Goal: Task Accomplishment & Management: Use online tool/utility

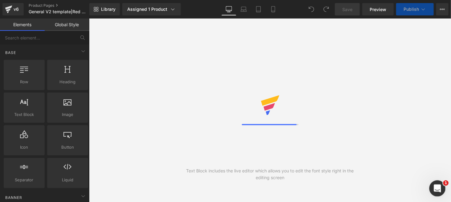
click at [441, 189] on div "Open Intercom Messenger" at bounding box center [436, 187] width 20 height 20
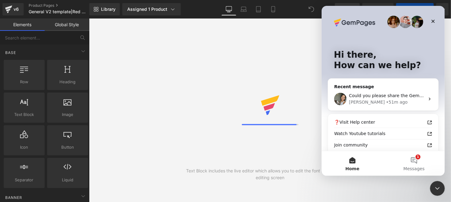
click at [388, 23] on img "Intercom messenger" at bounding box center [393, 22] width 12 height 12
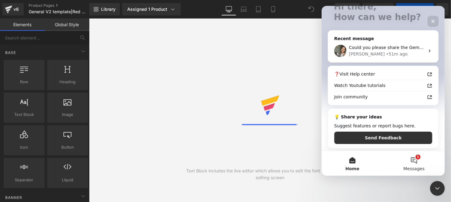
click at [417, 158] on button "1 Messages" at bounding box center [414, 163] width 62 height 25
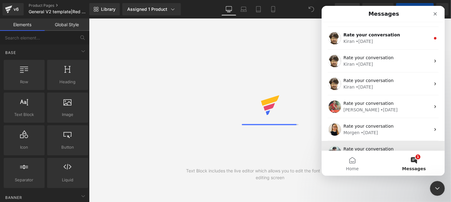
scroll to position [99, 0]
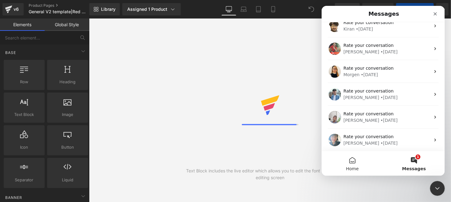
click at [357, 165] on button "Home" at bounding box center [352, 163] width 62 height 25
click at [354, 161] on button "Home" at bounding box center [352, 163] width 62 height 25
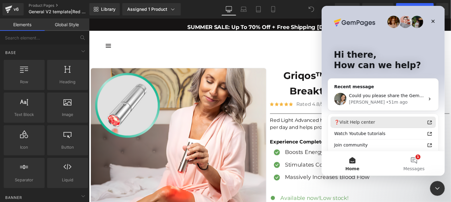
scroll to position [41, 0]
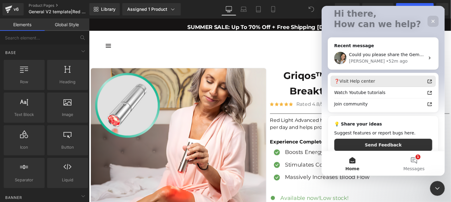
click at [374, 81] on div "❓Visit Help center" at bounding box center [379, 81] width 91 height 6
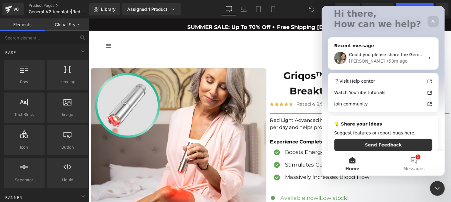
click at [299, 52] on div at bounding box center [225, 91] width 451 height 183
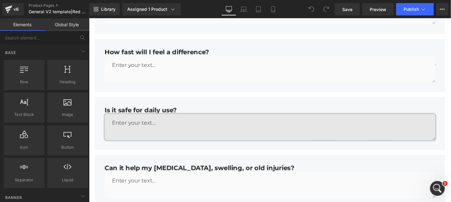
scroll to position [2054, 0]
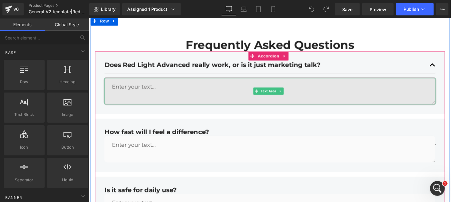
click at [151, 84] on textarea at bounding box center [275, 92] width 341 height 27
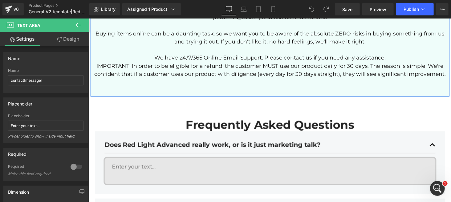
scroll to position [2013, 0]
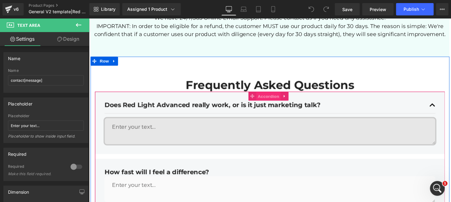
click at [262, 94] on span "Accordion" at bounding box center [273, 98] width 25 height 9
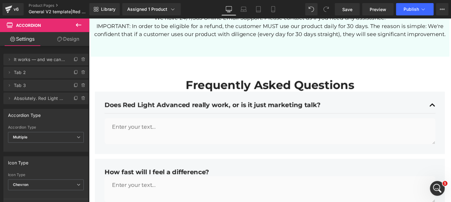
click at [77, 23] on icon at bounding box center [78, 24] width 7 height 7
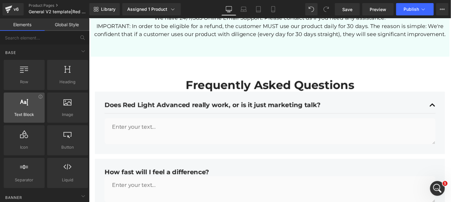
click at [30, 121] on div "Text Block texts, paragraphs, contents, blocks" at bounding box center [24, 107] width 41 height 30
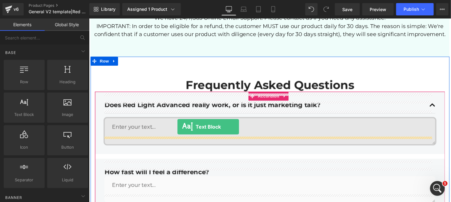
drag, startPoint x: 114, startPoint y: 135, endPoint x: 180, endPoint y: 129, distance: 66.2
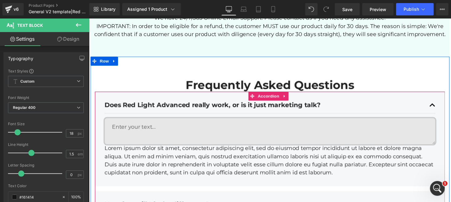
click at [155, 120] on textarea at bounding box center [275, 133] width 341 height 27
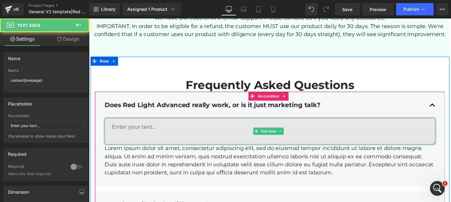
click at [437, 130] on textarea at bounding box center [275, 133] width 341 height 27
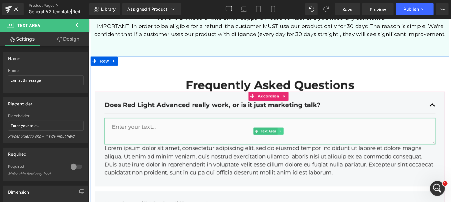
click at [285, 133] on icon at bounding box center [285, 134] width 1 height 2
click at [288, 132] on icon at bounding box center [288, 134] width 3 height 4
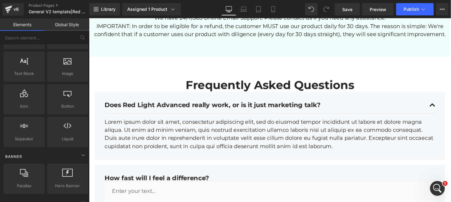
scroll to position [0, 0]
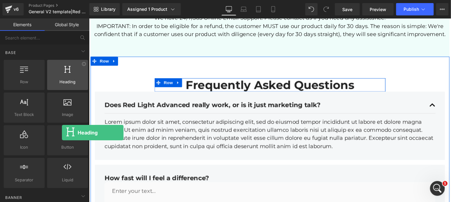
drag, startPoint x: 68, startPoint y: 82, endPoint x: 62, endPoint y: 74, distance: 9.9
click at [62, 74] on div "Heading headings, titles, h1,h2,h3,h4,h5,h6" at bounding box center [67, 75] width 41 height 30
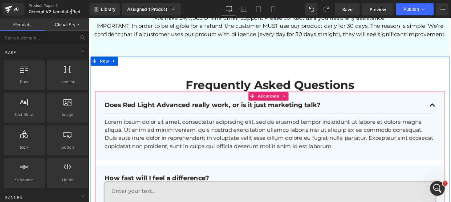
scroll to position [2054, 0]
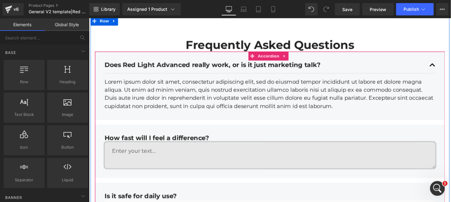
click at [189, 151] on textarea at bounding box center [275, 158] width 341 height 27
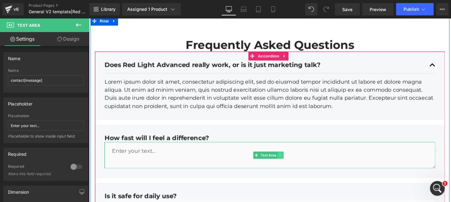
click at [285, 157] on icon at bounding box center [285, 159] width 3 height 4
click at [289, 157] on icon at bounding box center [288, 158] width 3 height 3
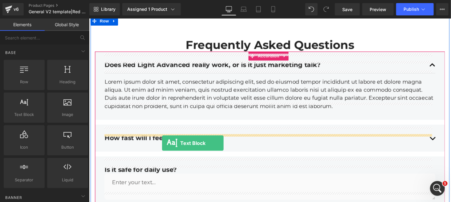
drag, startPoint x: 116, startPoint y: 136, endPoint x: 164, endPoint y: 146, distance: 49.5
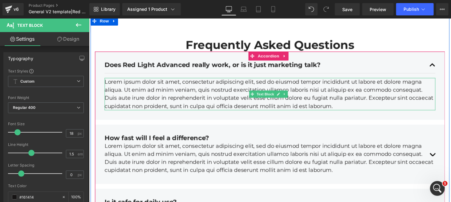
click at [188, 89] on p "Lorem ipsum dolor sit amet, consectetur adipiscing elit, sed do eiusmod tempor …" at bounding box center [275, 95] width 341 height 33
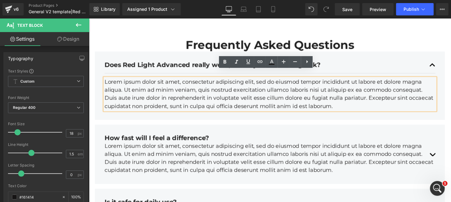
click at [242, 117] on div "Does Red Light Advanced really work, or is it just marketing talk? Text Block T…" at bounding box center [275, 179] width 360 height 255
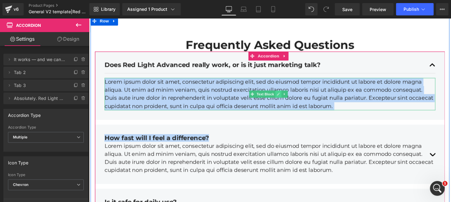
click at [279, 92] on span "Text Block" at bounding box center [270, 95] width 20 height 7
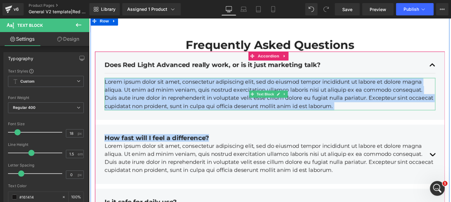
click at [405, 89] on p "Lorem ipsum dolor sit amet, consectetur adipiscing elit, sed do eiusmod tempor …" at bounding box center [275, 95] width 341 height 33
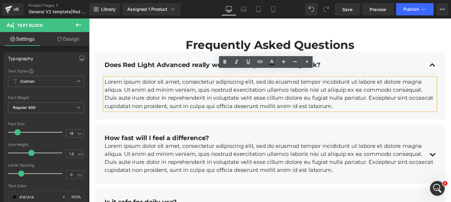
click at [379, 58] on div "Does Red Light Advanced really work, or is it just marketing talk? Text Block" at bounding box center [275, 66] width 341 height 17
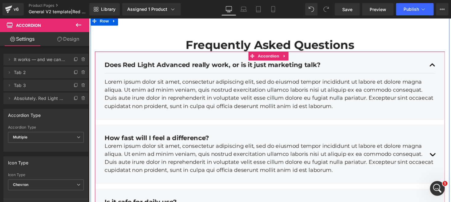
click at [213, 102] on p "Lorem ipsum dolor sit amet, consectetur adipiscing elit, sed do eiusmod tempor …" at bounding box center [275, 95] width 341 height 33
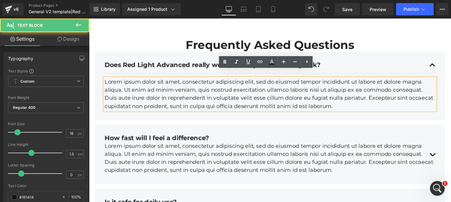
click at [216, 98] on p "Lorem ipsum dolor sit amet, consectetur adipiscing elit, sed do eiusmod tempor …" at bounding box center [275, 95] width 341 height 33
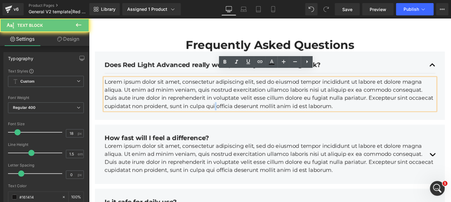
click at [216, 98] on p "Lorem ipsum dolor sit amet, consectetur adipiscing elit, sed do eiusmod tempor …" at bounding box center [275, 95] width 341 height 33
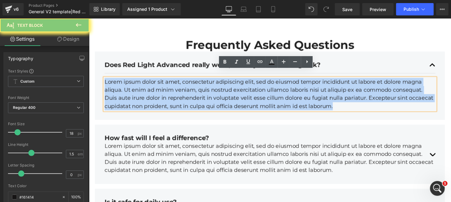
click at [216, 98] on p "Lorem ipsum dolor sit amet, consectetur adipiscing elit, sed do eiusmod tempor …" at bounding box center [275, 95] width 341 height 33
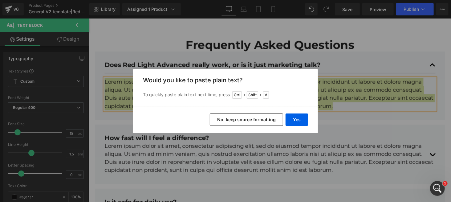
click at [272, 122] on button "No, keep source formatting" at bounding box center [246, 119] width 73 height 12
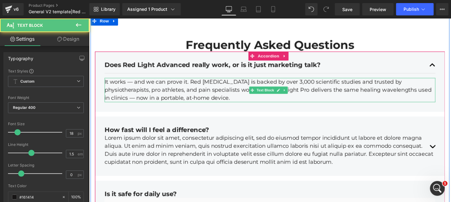
click at [132, 79] on p "It works — and we can prove it. Red [MEDICAL_DATA] is backed by over 3,000 scie…" at bounding box center [275, 91] width 341 height 25
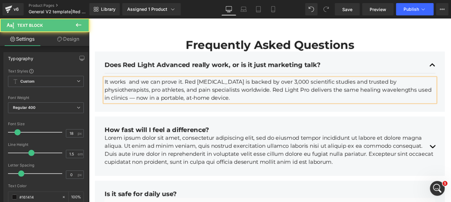
click at [422, 85] on p "It works and we can prove it. Red [MEDICAL_DATA] is backed by over 3,000 scient…" at bounding box center [275, 91] width 341 height 25
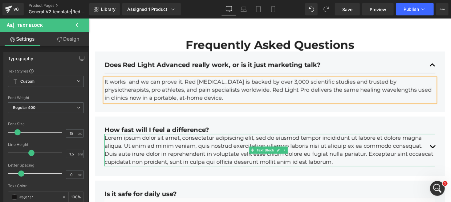
scroll to position [2095, 0]
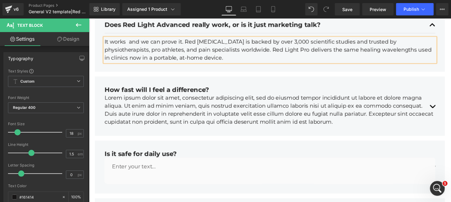
click at [192, 108] on p "Lorem ipsum dolor sit amet, consectetur adipiscing elit, sed do eiusmod tempor …" at bounding box center [275, 112] width 341 height 33
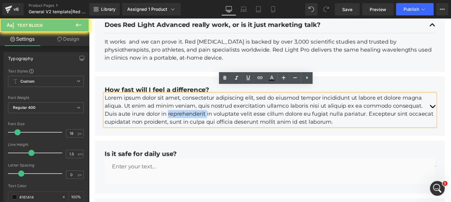
click at [192, 108] on p "Lorem ipsum dolor sit amet, consectetur adipiscing elit, sed do eiusmod tempor …" at bounding box center [275, 112] width 341 height 33
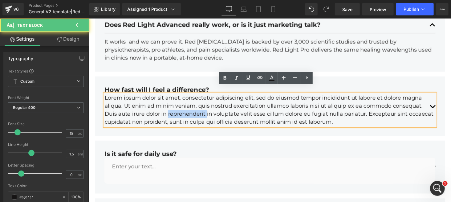
click at [192, 108] on p "Lorem ipsum dolor sit amet, consectetur adipiscing elit, sed do eiusmod tempor …" at bounding box center [275, 112] width 341 height 33
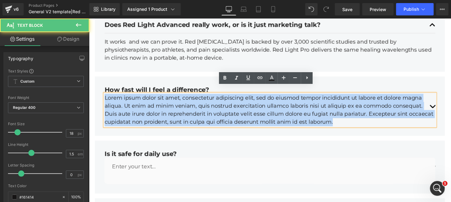
click at [192, 108] on p "Lorem ipsum dolor sit amet, consectetur adipiscing elit, sed do eiusmod tempor …" at bounding box center [275, 112] width 341 height 33
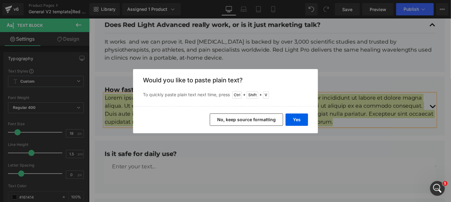
click at [231, 118] on button "No, keep source formatting" at bounding box center [246, 119] width 73 height 12
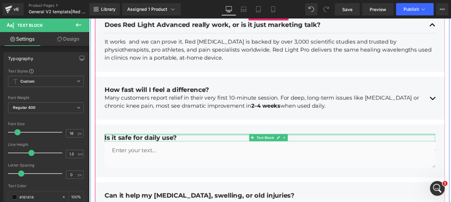
scroll to position [2136, 0]
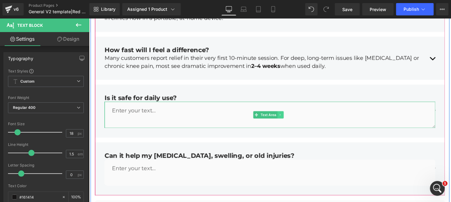
click at [284, 116] on icon at bounding box center [285, 118] width 3 height 4
click at [288, 116] on icon at bounding box center [288, 118] width 3 height 4
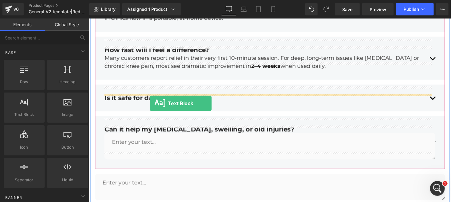
drag, startPoint x: 117, startPoint y: 134, endPoint x: 151, endPoint y: 105, distance: 44.8
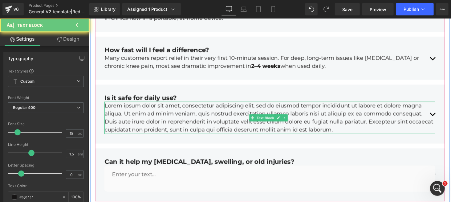
click at [166, 108] on p "Lorem ipsum dolor sit amet, consectetur adipiscing elit, sed do eiusmod tempor …" at bounding box center [275, 120] width 341 height 33
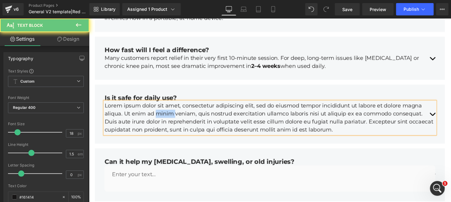
click at [166, 108] on p "Lorem ipsum dolor sit amet, consectetur adipiscing elit, sed do eiusmod tempor …" at bounding box center [275, 120] width 341 height 33
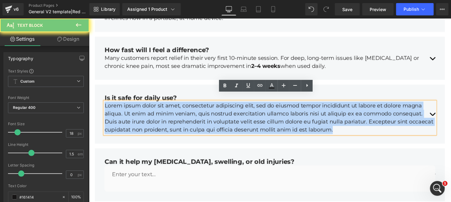
click at [166, 108] on p "Lorem ipsum dolor sit amet, consectetur adipiscing elit, sed do eiusmod tempor …" at bounding box center [275, 120] width 341 height 33
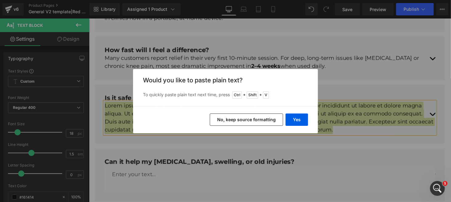
click at [230, 118] on button "No, keep source formatting" at bounding box center [246, 119] width 73 height 12
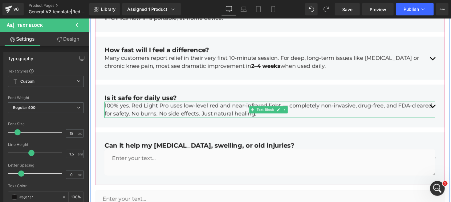
click at [293, 104] on p "100% yes. Red Light Pro uses low-level red and near-infrared light — completely…" at bounding box center [275, 112] width 341 height 17
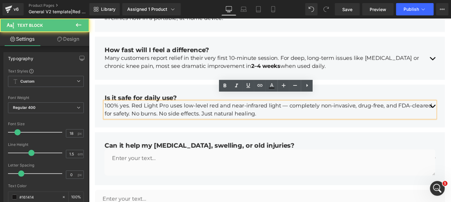
click at [291, 104] on p "100% yes. Red Light Pro uses low-level red and near-infrared light — completely…" at bounding box center [275, 112] width 341 height 17
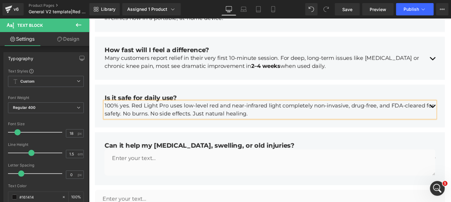
click at [430, 92] on div "Is it safe for daily use? Text Block 100% yes. Red Light Pro uses low-level red…" at bounding box center [275, 109] width 341 height 34
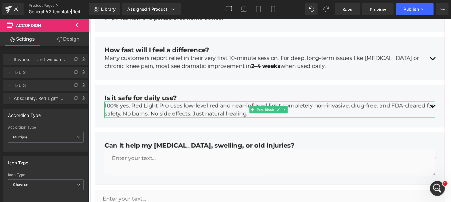
click at [438, 104] on p "100% yes. Red Light Pro uses low-level red and near-infrared light completely n…" at bounding box center [275, 112] width 341 height 17
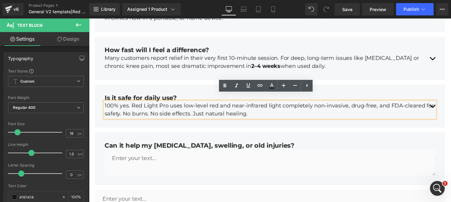
click at [356, 124] on div "Does Red Light Advanced really work, or is it just marketing talk? Text Block T…" at bounding box center [275, 80] width 360 height 220
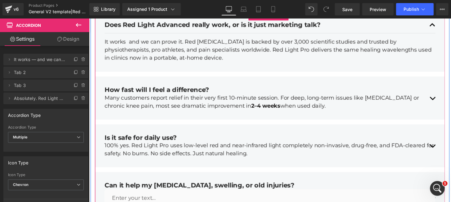
scroll to position [2013, 0]
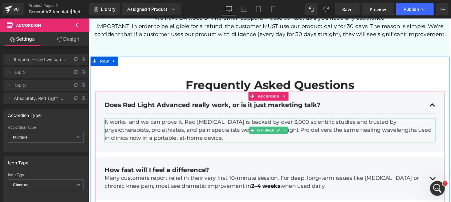
click at [260, 120] on p "It works and we can prove it. Red [MEDICAL_DATA] is backed by over 3,000 scient…" at bounding box center [275, 132] width 341 height 25
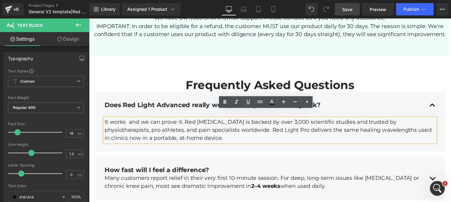
click at [347, 9] on span "Save" at bounding box center [347, 9] width 10 height 6
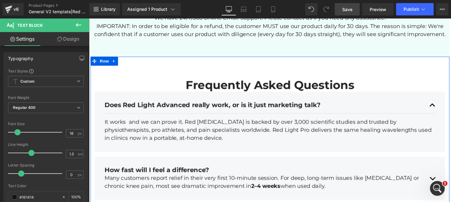
scroll to position [2095, 0]
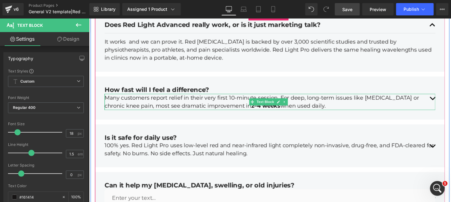
click at [256, 105] on strong "2–4 weeks" at bounding box center [271, 108] width 30 height 7
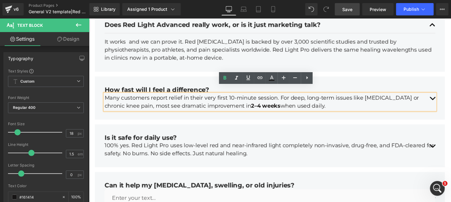
click at [358, 8] on link "Save" at bounding box center [347, 9] width 25 height 12
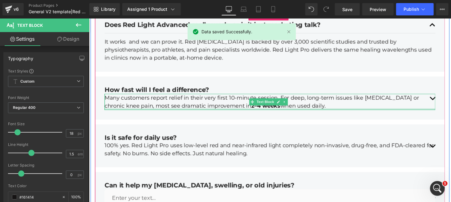
scroll to position [2136, 0]
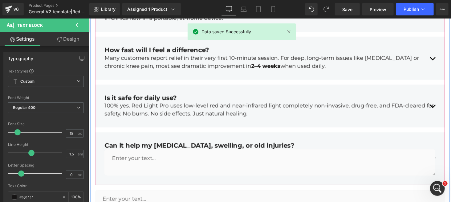
click at [216, 104] on p "100% yes. Red Light Pro uses low-level red and near-infrared light completely n…" at bounding box center [275, 112] width 341 height 17
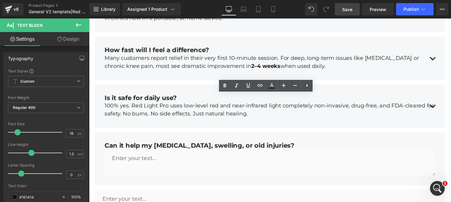
click at [348, 10] on span "Save" at bounding box center [347, 9] width 10 height 6
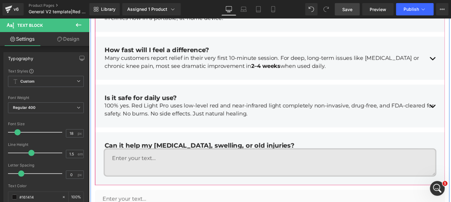
scroll to position [2177, 0]
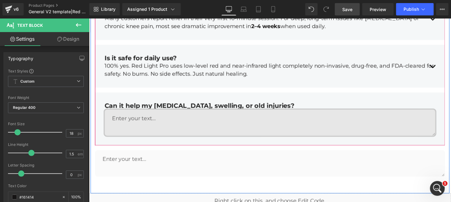
click at [145, 120] on textarea at bounding box center [275, 125] width 341 height 27
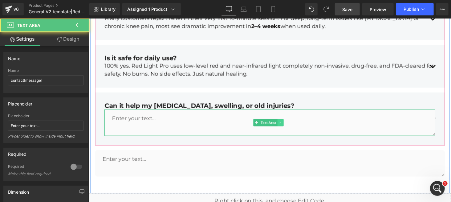
click at [286, 124] on icon at bounding box center [285, 126] width 3 height 4
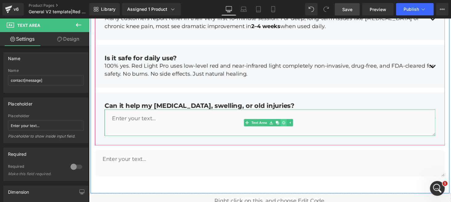
click at [287, 124] on icon at bounding box center [288, 125] width 3 height 3
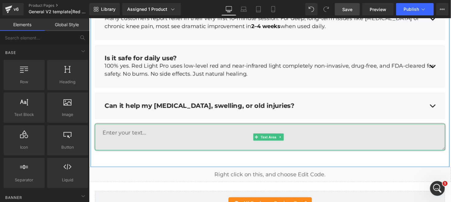
click at [186, 127] on textarea at bounding box center [275, 140] width 360 height 27
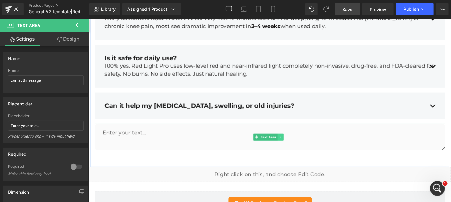
click at [285, 139] on icon at bounding box center [285, 140] width 1 height 2
click at [287, 138] on icon at bounding box center [288, 139] width 3 height 3
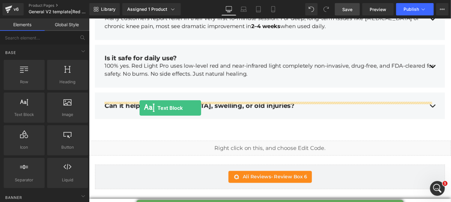
drag, startPoint x: 116, startPoint y: 123, endPoint x: 140, endPoint y: 110, distance: 27.7
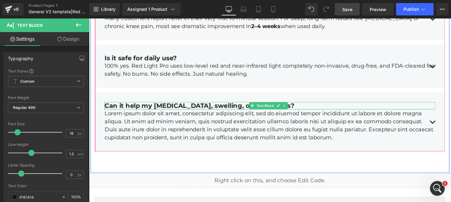
click at [205, 104] on div "Can it help my [MEDICAL_DATA], swelling, or old injuries?" at bounding box center [275, 108] width 341 height 8
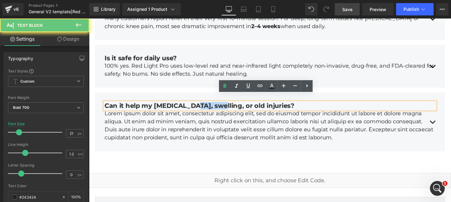
click at [207, 104] on div "Can it help my [MEDICAL_DATA], swelling, or old injuries?" at bounding box center [275, 108] width 341 height 8
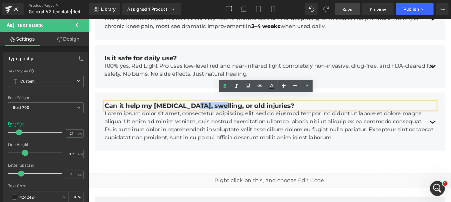
click at [207, 104] on div "Can it help my [MEDICAL_DATA], swelling, or old injuries?" at bounding box center [275, 108] width 341 height 8
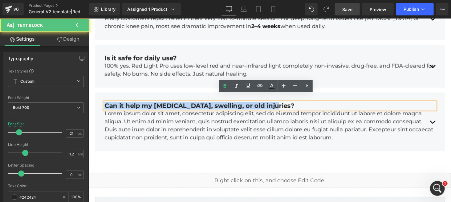
click at [207, 104] on div "Can it help my [MEDICAL_DATA], swelling, or old injuries?" at bounding box center [275, 108] width 341 height 8
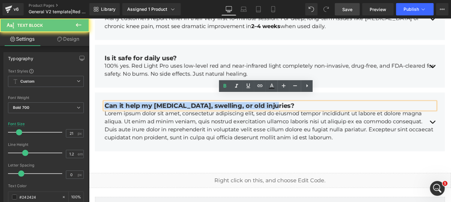
click at [207, 104] on div "Can it help my [MEDICAL_DATA], swelling, or old injuries?" at bounding box center [275, 108] width 341 height 8
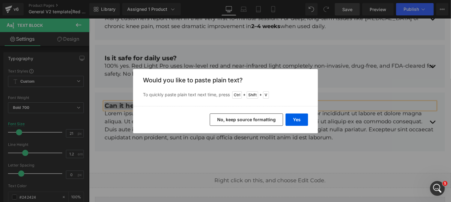
click at [252, 115] on button "No, keep source formatting" at bounding box center [246, 119] width 73 height 12
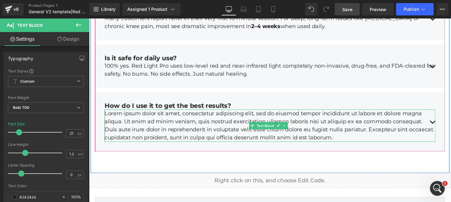
click at [191, 117] on p "Lorem ipsum dolor sit amet, consectetur adipiscing elit, sed do eiusmod tempor …" at bounding box center [275, 128] width 341 height 33
click at [190, 117] on p "Lorem ipsum dolor sit amet, consectetur adipiscing elit, sed do eiusmod tempor …" at bounding box center [275, 128] width 341 height 33
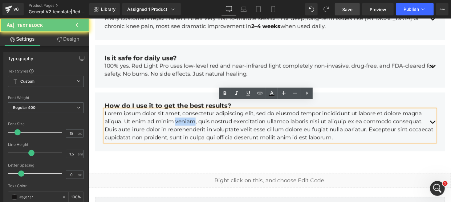
click at [190, 117] on p "Lorem ipsum dolor sit amet, consectetur adipiscing elit, sed do eiusmod tempor …" at bounding box center [275, 128] width 341 height 33
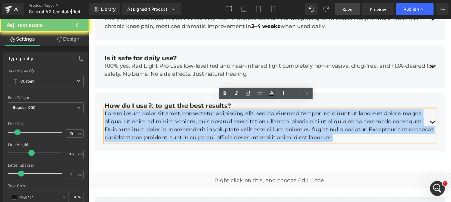
click at [190, 117] on p "Lorem ipsum dolor sit amet, consectetur adipiscing elit, sed do eiusmod tempor …" at bounding box center [275, 128] width 341 height 33
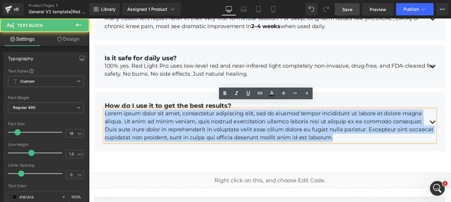
click at [190, 117] on p "Lorem ipsum dolor sit amet, consectetur adipiscing elit, sed do eiusmod tempor …" at bounding box center [275, 128] width 341 height 33
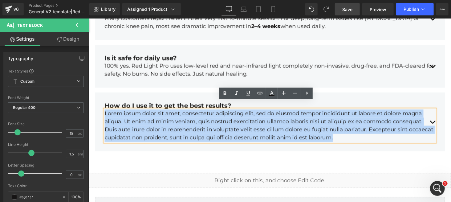
click at [190, 117] on p "Lorem ipsum dolor sit amet, consectetur adipiscing elit, sed do eiusmod tempor …" at bounding box center [275, 128] width 341 height 33
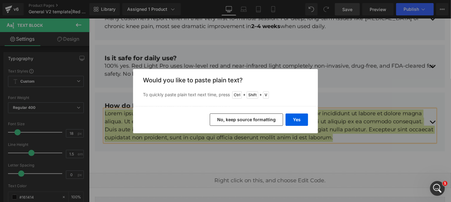
click at [228, 118] on button "No, keep source formatting" at bounding box center [246, 119] width 73 height 12
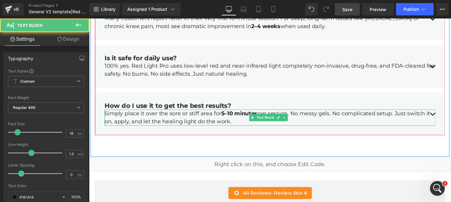
click at [111, 112] on p "Simply place it over the sore or stiff area for 5–10 minutes per session. No me…" at bounding box center [275, 120] width 341 height 17
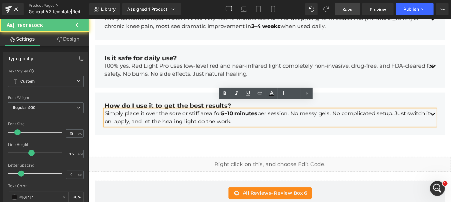
click at [108, 112] on p "Simply place it over the sore or stiff area for 5–10 minutes per session. No me…" at bounding box center [275, 120] width 341 height 17
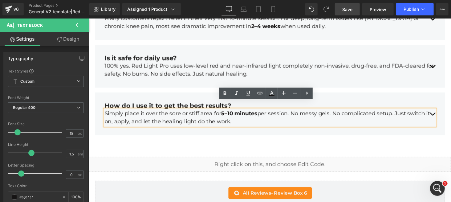
click at [105, 112] on p "Simply place it over the sore or stiff area for 5–10 minutes per session. No me…" at bounding box center [275, 120] width 341 height 17
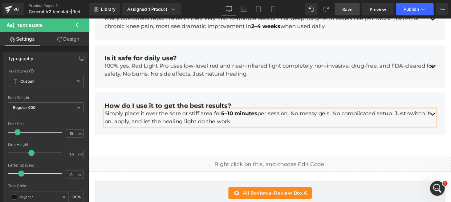
click at [107, 112] on p "Simply place it over the sore or stiff area for 5–10 minutes per session. No me…" at bounding box center [275, 120] width 341 height 17
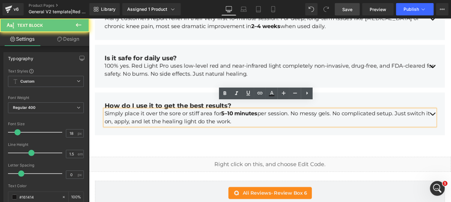
click at [105, 112] on p "Simply place it over the sore or stiff area for 5–10 minutes per session. No me…" at bounding box center [275, 120] width 341 height 17
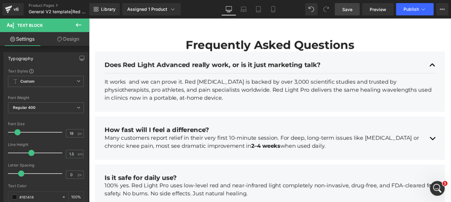
scroll to position [2095, 0]
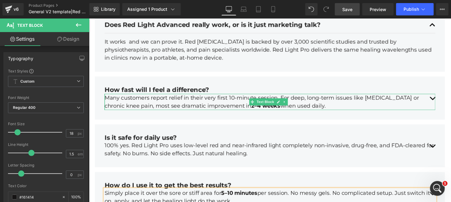
click at [107, 96] on p "Many customers report relief in their very first 10-minute session. For deep, l…" at bounding box center [275, 104] width 341 height 17
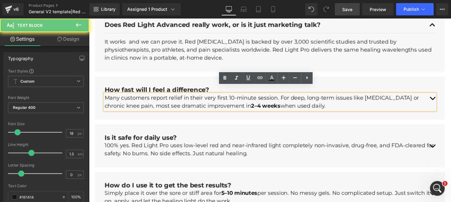
click at [106, 96] on p "Many customers report relief in their very first 10-minute session. For deep, l…" at bounding box center [275, 104] width 341 height 17
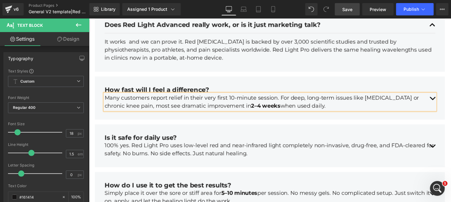
scroll to position [2177, 0]
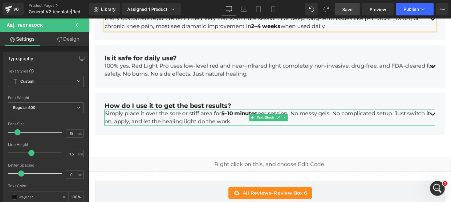
click at [166, 113] on p "Simply place it over the sore or stiff area for 5–10 minutes per session. No me…" at bounding box center [275, 120] width 341 height 17
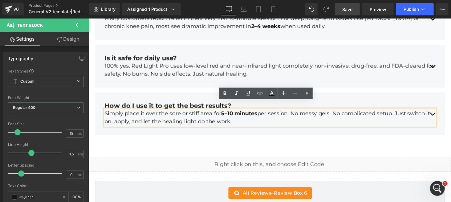
click at [352, 8] on span "Save" at bounding box center [347, 9] width 10 height 6
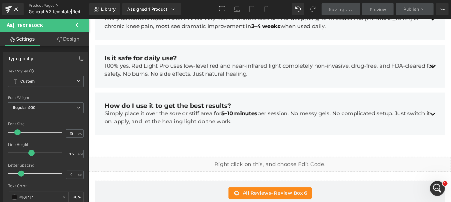
scroll to position [2218, 0]
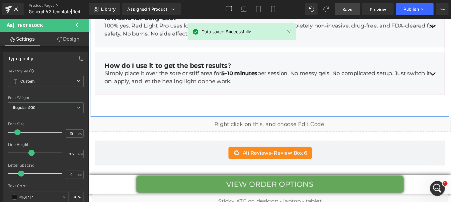
drag, startPoint x: 225, startPoint y: 79, endPoint x: 219, endPoint y: 78, distance: 5.6
click at [225, 79] on div "Simply place it over the sore or stiff area for 5–10 minutes per session. No me…" at bounding box center [275, 79] width 341 height 17
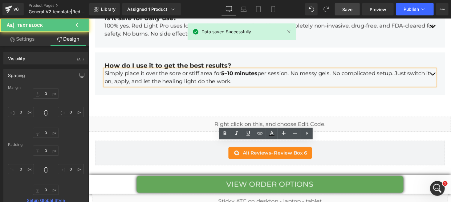
scroll to position [2136, 0]
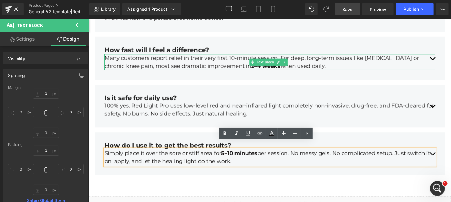
click at [137, 57] on p "Many customers report relief in their very first 10-minute session. For deep, l…" at bounding box center [275, 63] width 341 height 17
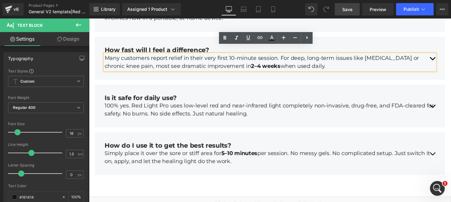
click at [349, 4] on link "Save" at bounding box center [347, 9] width 25 height 12
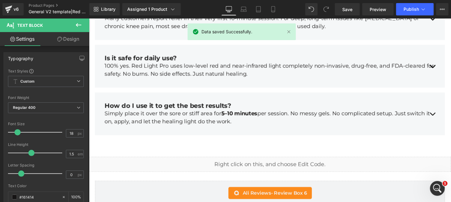
scroll to position [2054, 0]
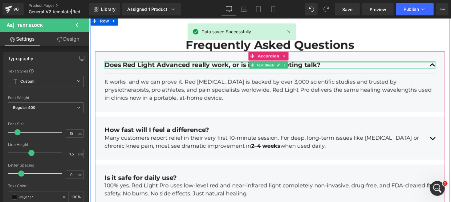
click at [217, 62] on div at bounding box center [275, 63] width 341 height 2
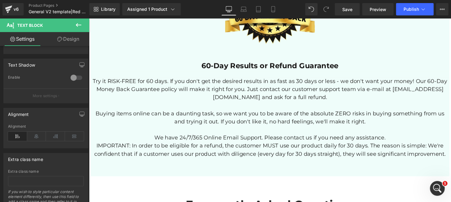
scroll to position [2013, 0]
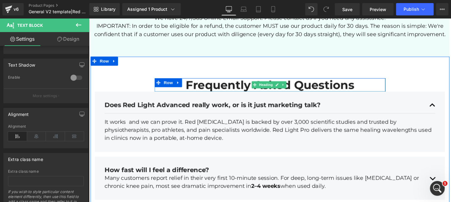
click at [229, 79] on h2 "Frequently Asked Questions" at bounding box center [275, 86] width 238 height 14
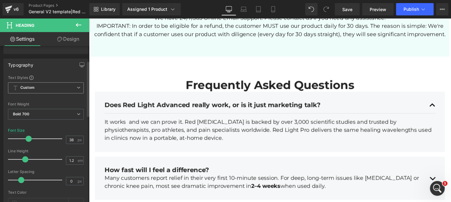
scroll to position [82, 0]
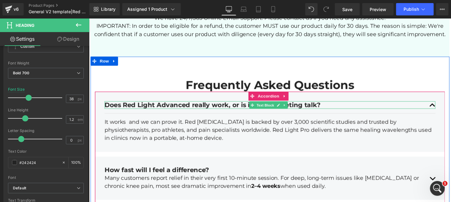
click at [126, 103] on div "Does Red Light Advanced really work, or is it just marketing talk?" at bounding box center [275, 107] width 341 height 8
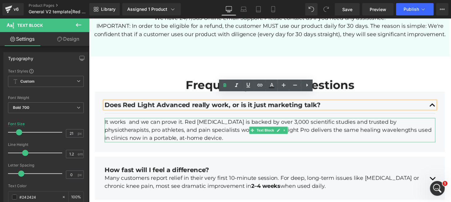
click at [135, 120] on p "It works and we can prove it. Red [MEDICAL_DATA] is backed by over 3,000 scient…" at bounding box center [275, 132] width 341 height 25
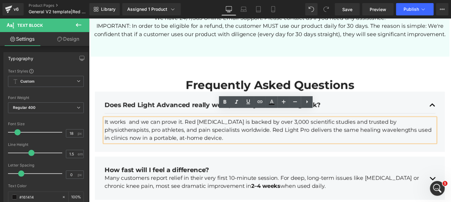
click at [133, 103] on div "Does Red Light Advanced really work, or is it just marketing talk?" at bounding box center [275, 107] width 341 height 8
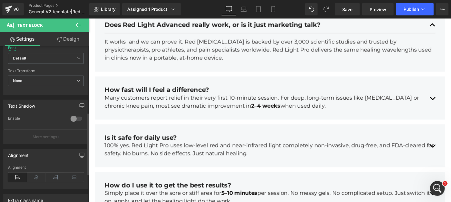
scroll to position [234, 0]
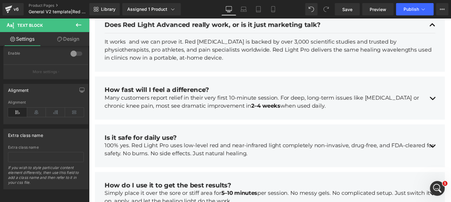
click at [81, 22] on icon at bounding box center [78, 24] width 7 height 7
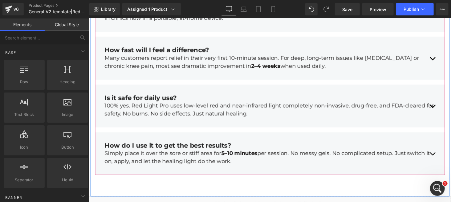
scroll to position [2218, 0]
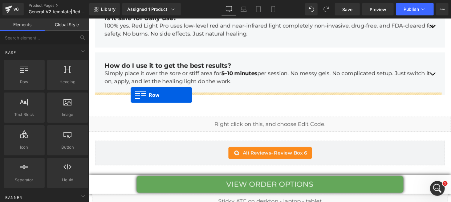
drag, startPoint x: 110, startPoint y: 99, endPoint x: 132, endPoint y: 97, distance: 21.7
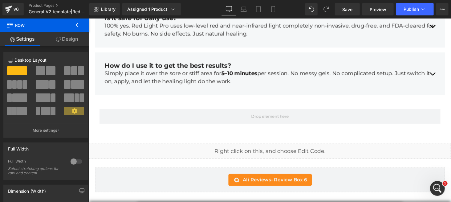
click at [76, 23] on icon at bounding box center [78, 24] width 7 height 7
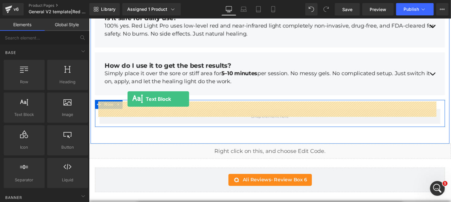
drag, startPoint x: 113, startPoint y: 129, endPoint x: 128, endPoint y: 101, distance: 32.0
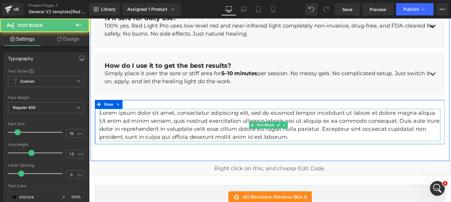
click at [194, 111] on p "Lorem ipsum dolor sit amet, consectetur adipiscing elit, sed do eiusmod tempor …" at bounding box center [275, 127] width 351 height 33
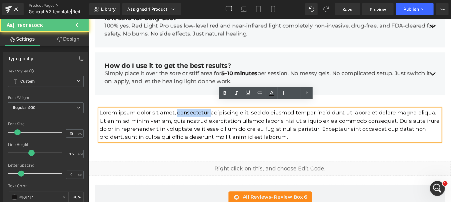
click at [194, 111] on p "Lorem ipsum dolor sit amet, consectetur adipiscing elit, sed do eiusmod tempor …" at bounding box center [275, 127] width 351 height 33
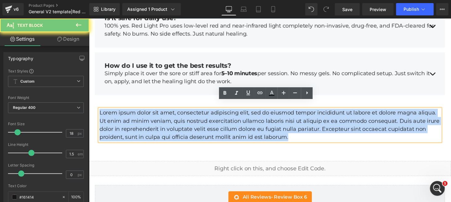
click at [194, 111] on p "Lorem ipsum dolor sit amet, consectetur adipiscing elit, sed do eiusmod tempor …" at bounding box center [275, 127] width 351 height 33
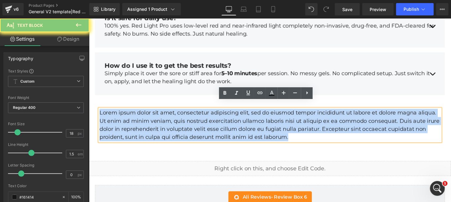
click at [194, 111] on p "Lorem ipsum dolor sit amet, consectetur adipiscing elit, sed do eiusmod tempor …" at bounding box center [275, 127] width 351 height 33
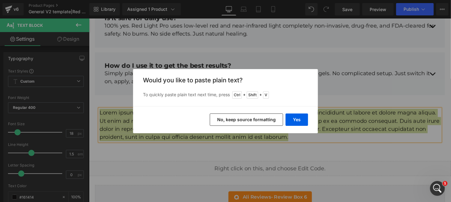
click at [237, 120] on button "No, keep source formatting" at bounding box center [246, 119] width 73 height 12
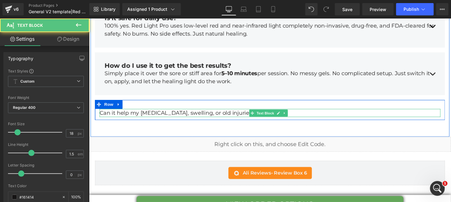
click at [232, 111] on p "Can it help my [MEDICAL_DATA], swelling, or old injuries?" at bounding box center [275, 115] width 351 height 8
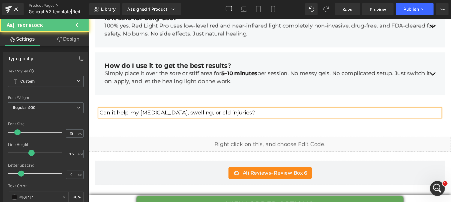
click at [232, 111] on p "Can it help my [MEDICAL_DATA], swelling, or old injuries?" at bounding box center [275, 115] width 351 height 8
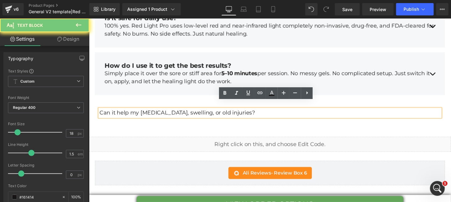
click at [232, 111] on p "Can it help my [MEDICAL_DATA], swelling, or old injuries?" at bounding box center [275, 115] width 351 height 8
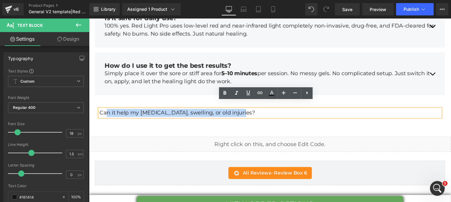
click at [232, 111] on p "Can it help my [MEDICAL_DATA], swelling, or old injuries?" at bounding box center [275, 115] width 351 height 8
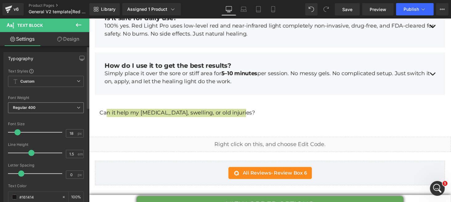
click at [45, 107] on span "Regular 400" at bounding box center [46, 107] width 76 height 11
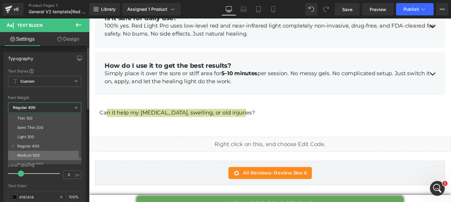
scroll to position [41, 0]
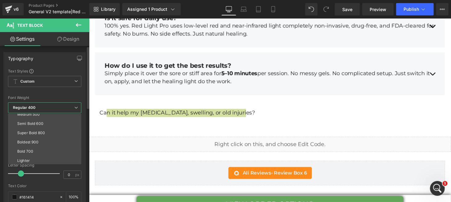
click at [37, 149] on li "Bold 700" at bounding box center [46, 151] width 76 height 9
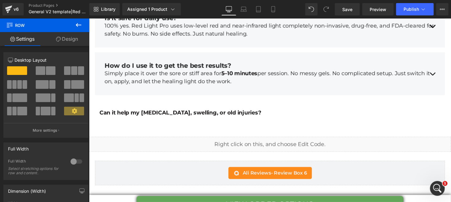
click at [77, 22] on icon at bounding box center [78, 24] width 7 height 7
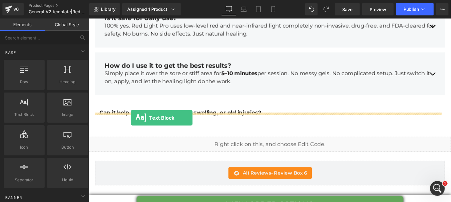
drag, startPoint x: 111, startPoint y: 130, endPoint x: 132, endPoint y: 120, distance: 23.2
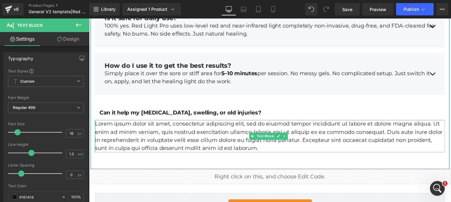
drag, startPoint x: 438, startPoint y: 68, endPoint x: 443, endPoint y: 120, distance: 52.0
click at [443, 120] on div "Frequently Asked Questions Heading Row Does Red Light Advanced really work, or …" at bounding box center [275, 15] width 370 height 282
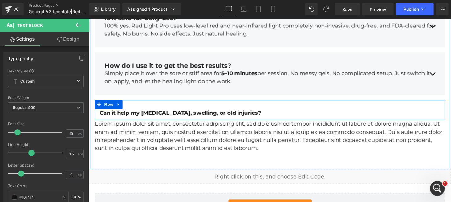
click at [89, 18] on div at bounding box center [89, 18] width 0 height 0
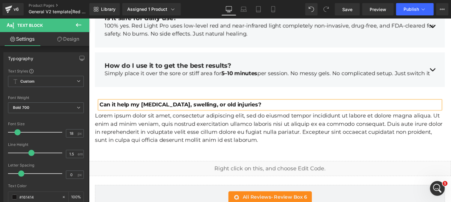
click at [242, 103] on p "Can it help my [MEDICAL_DATA], swelling, or old injuries?" at bounding box center [275, 107] width 351 height 8
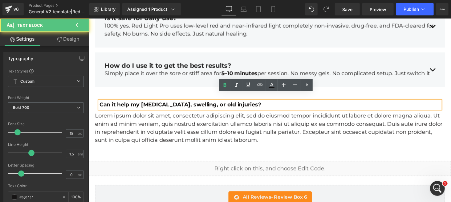
click at [243, 103] on p "Can it help my [MEDICAL_DATA], swelling, or old injuries?" at bounding box center [275, 107] width 351 height 8
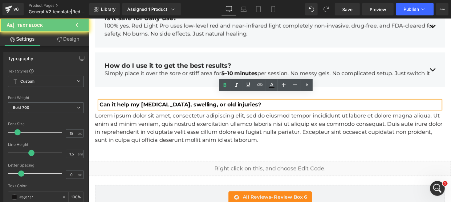
click at [243, 103] on p "Can it help my [MEDICAL_DATA], swelling, or old injuries?" at bounding box center [275, 107] width 351 height 8
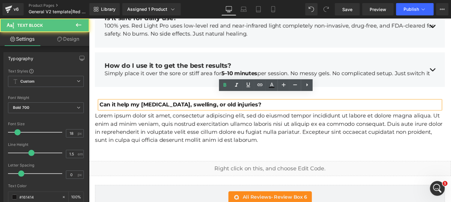
click at [242, 103] on p "Can it help my [MEDICAL_DATA], swelling, or old injuries?" at bounding box center [275, 107] width 351 height 8
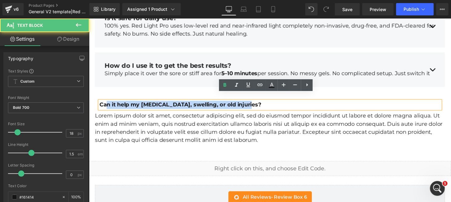
click at [242, 103] on p "Can it help my [MEDICAL_DATA], swelling, or old injuries?" at bounding box center [275, 107] width 351 height 8
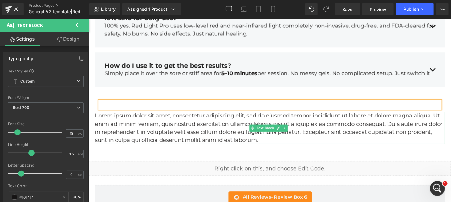
click at [233, 119] on p "Lorem ipsum dolor sit amet, consectetur adipiscing elit, sed do eiusmod tempor …" at bounding box center [275, 130] width 360 height 33
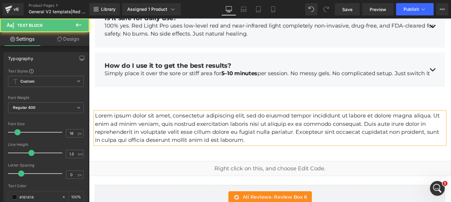
click at [245, 114] on p "Lorem ipsum dolor sit amet, consectetur adipiscing elit, sed do eiusmod tempor …" at bounding box center [275, 130] width 360 height 33
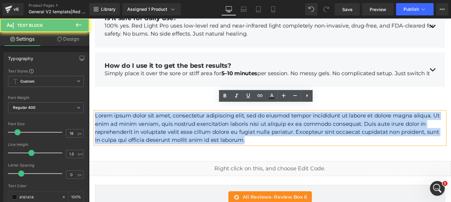
click at [245, 114] on p "Lorem ipsum dolor sit amet, consectetur adipiscing elit, sed do eiusmod tempor …" at bounding box center [275, 130] width 360 height 33
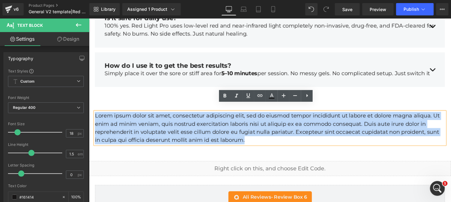
click at [267, 119] on p "Lorem ipsum dolor sit amet, consectetur adipiscing elit, sed do eiusmod tempor …" at bounding box center [275, 130] width 360 height 33
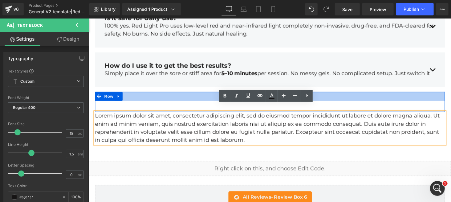
click at [199, 94] on div at bounding box center [275, 98] width 360 height 9
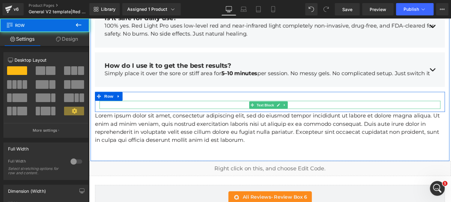
click at [200, 103] on p at bounding box center [275, 107] width 351 height 8
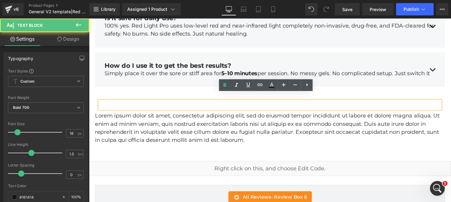
click at [255, 103] on p at bounding box center [275, 107] width 351 height 8
click at [271, 103] on p at bounding box center [275, 107] width 351 height 8
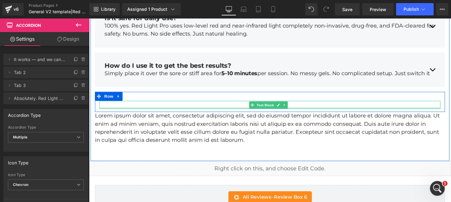
click at [213, 110] on div at bounding box center [275, 111] width 351 height 2
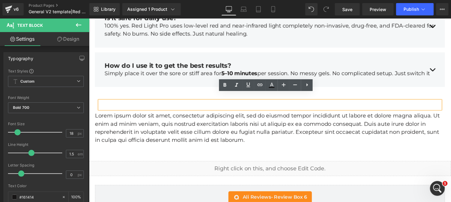
click at [285, 103] on p at bounding box center [275, 107] width 351 height 8
click at [157, 94] on div "Text Block Row" at bounding box center [275, 104] width 360 height 21
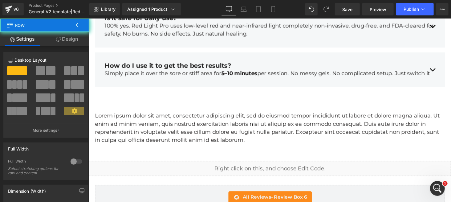
click at [154, 94] on div "Text Block Row" at bounding box center [275, 104] width 360 height 21
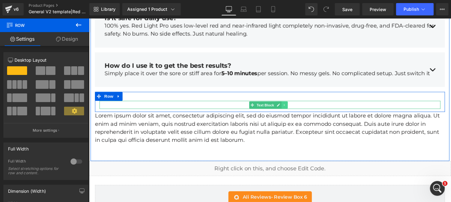
click at [288, 105] on icon at bounding box center [289, 107] width 3 height 4
click at [292, 105] on icon at bounding box center [293, 106] width 3 height 3
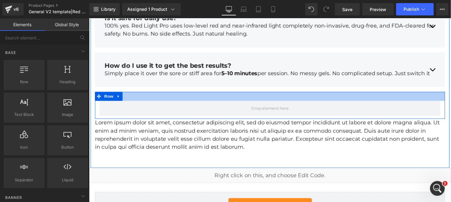
click at [243, 94] on div at bounding box center [275, 98] width 360 height 9
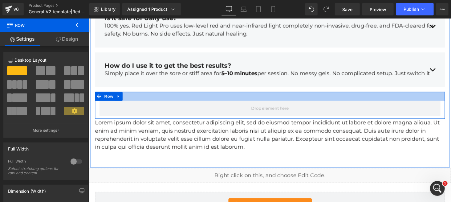
click at [179, 94] on div at bounding box center [275, 98] width 360 height 9
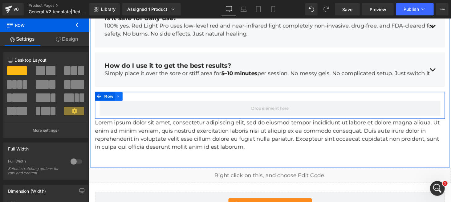
click at [117, 96] on icon at bounding box center [119, 98] width 4 height 5
click at [133, 96] on icon at bounding box center [135, 98] width 4 height 4
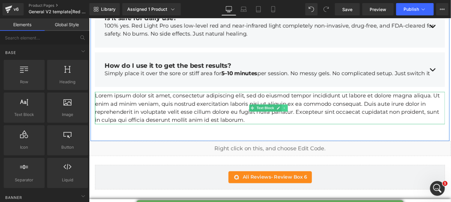
click at [290, 108] on icon at bounding box center [289, 110] width 3 height 4
click at [290, 107] on link at bounding box center [293, 110] width 6 height 7
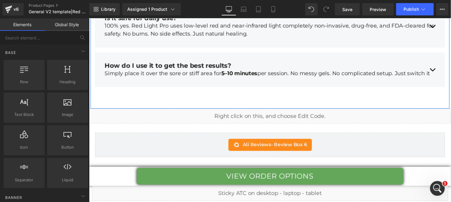
scroll to position [2177, 0]
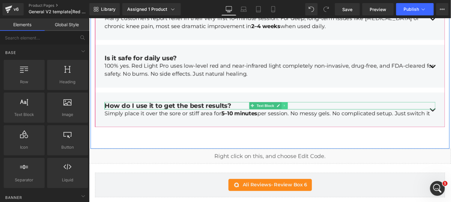
click at [289, 106] on icon at bounding box center [289, 108] width 3 height 4
click at [284, 104] on link at bounding box center [287, 107] width 6 height 7
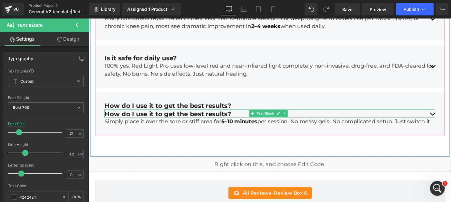
drag, startPoint x: 216, startPoint y: 104, endPoint x: 219, endPoint y: 105, distance: 3.1
click at [219, 112] on div "How do I use it to get the best results? Text Block" at bounding box center [275, 116] width 341 height 8
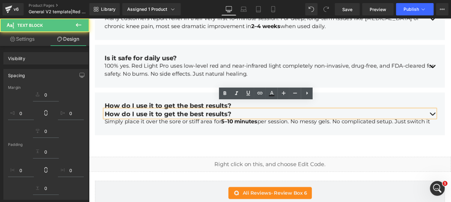
drag, startPoint x: 214, startPoint y: 96, endPoint x: 215, endPoint y: 135, distance: 39.1
click at [215, 135] on div "Frequently Asked Questions Heading Row Does Red Light Advanced really work, or …" at bounding box center [275, 29] width 370 height 228
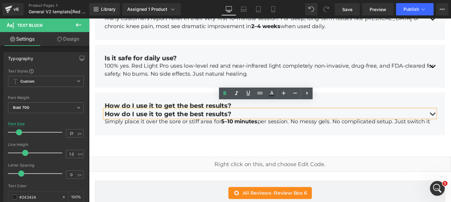
click at [211, 112] on div "How do I use it to get the best results?" at bounding box center [275, 116] width 341 height 8
click at [89, 18] on div at bounding box center [89, 18] width 0 height 0
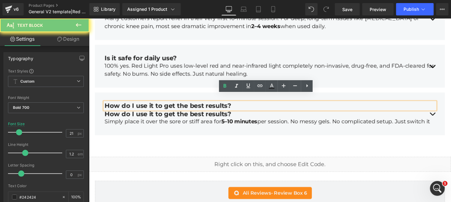
drag, startPoint x: 219, startPoint y: 108, endPoint x: 228, endPoint y: 107, distance: 9.3
click at [221, 121] on div "How do I use it to get the best results? Text Block How do I use it to get the …" at bounding box center [275, 117] width 341 height 34
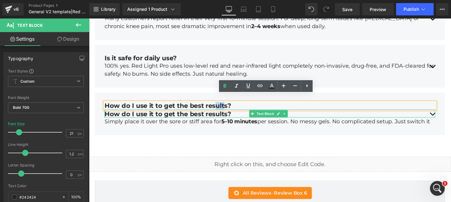
click at [240, 112] on div "How do I use it to get the best results?" at bounding box center [275, 116] width 341 height 8
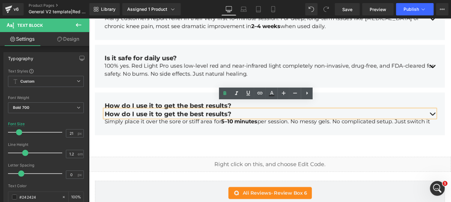
click at [254, 112] on div "How do I use it to get the best results?" at bounding box center [275, 116] width 341 height 8
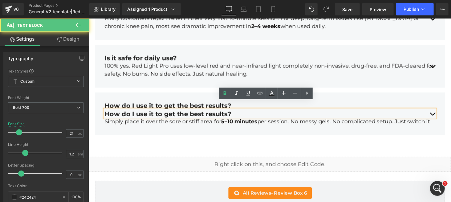
click at [212, 112] on div "How do I use it to get the best results?" at bounding box center [275, 116] width 341 height 8
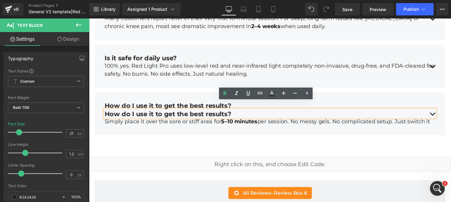
click at [238, 81] on div "Is it safe for daily use? Text Block 100% yes. Red Light Pro uses low-level red…" at bounding box center [275, 67] width 360 height 44
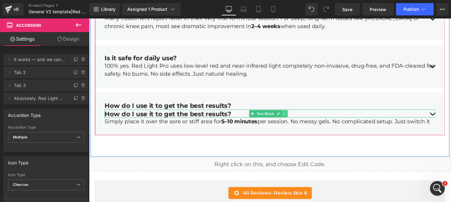
click at [288, 114] on icon at bounding box center [289, 116] width 3 height 4
click at [292, 114] on icon at bounding box center [293, 116] width 3 height 4
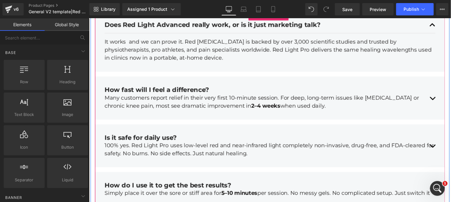
scroll to position [2054, 0]
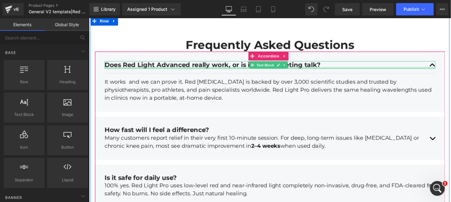
click at [185, 68] on div at bounding box center [275, 69] width 341 height 2
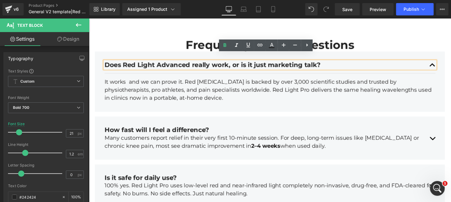
scroll to position [2136, 0]
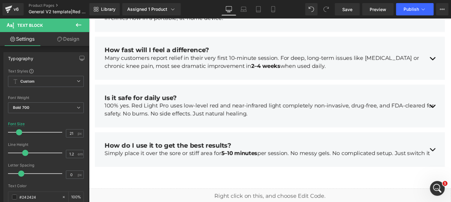
click at [78, 22] on icon at bounding box center [78, 24] width 7 height 7
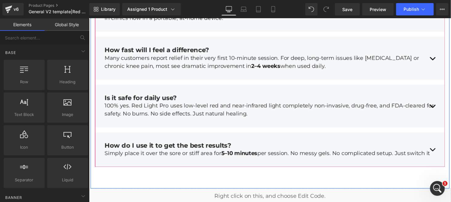
scroll to position [2218, 0]
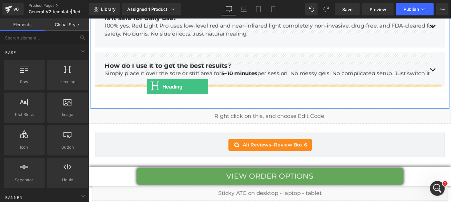
drag, startPoint x: 159, startPoint y: 91, endPoint x: 148, endPoint y: 88, distance: 11.0
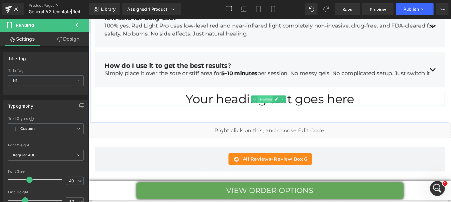
click at [263, 98] on span "Heading" at bounding box center [270, 101] width 17 height 7
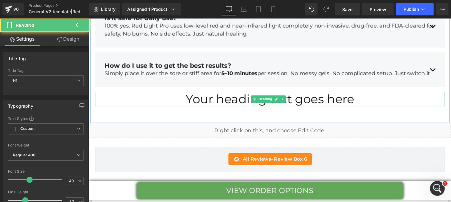
click at [321, 94] on h1 "Your heading text goes here" at bounding box center [275, 101] width 360 height 15
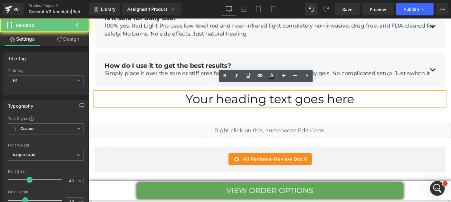
click at [321, 94] on h1 "Your heading text goes here" at bounding box center [275, 101] width 360 height 15
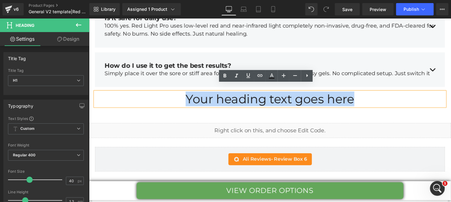
click at [322, 94] on h1 "Your heading text goes here" at bounding box center [275, 101] width 360 height 15
paste div
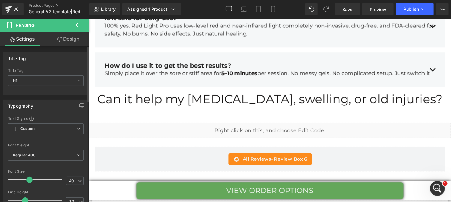
scroll to position [41, 0]
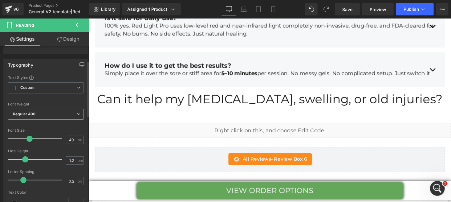
click at [39, 114] on span "Regular 400" at bounding box center [46, 114] width 76 height 11
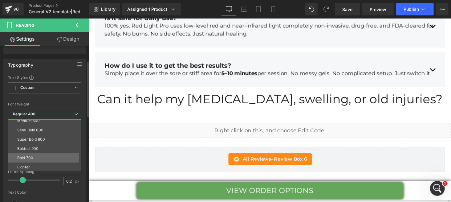
click at [35, 156] on li "Bold 700" at bounding box center [46, 157] width 76 height 9
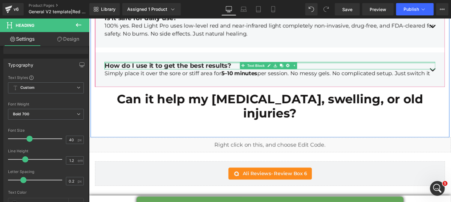
click at [145, 63] on div at bounding box center [275, 64] width 341 height 2
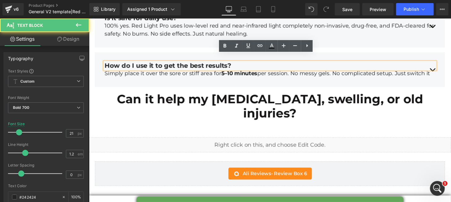
click at [147, 63] on div "How do I use it to get the best results?" at bounding box center [275, 67] width 341 height 8
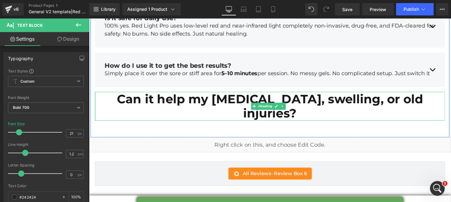
click at [138, 96] on h1 "Can it help my [MEDICAL_DATA], swelling, or old injuries?" at bounding box center [275, 109] width 360 height 30
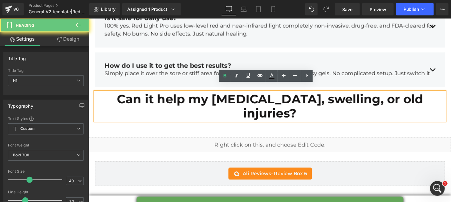
click at [140, 96] on h1 "Can it help my [MEDICAL_DATA], swelling, or old injuries?" at bounding box center [275, 109] width 360 height 30
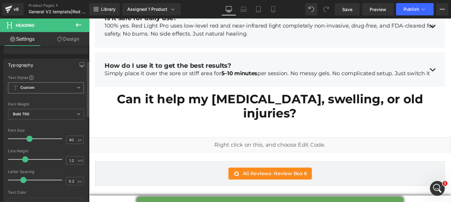
click at [50, 89] on span "Custom Setup Global Style" at bounding box center [46, 87] width 76 height 11
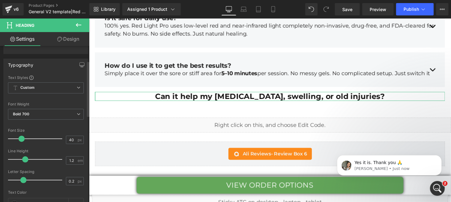
scroll to position [0, 0]
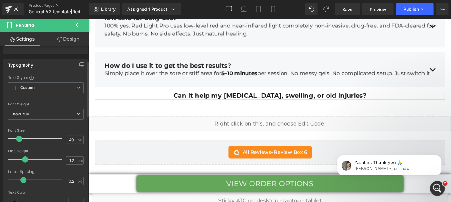
drag, startPoint x: 28, startPoint y: 137, endPoint x: 18, endPoint y: 139, distance: 10.3
click at [18, 139] on span at bounding box center [19, 139] width 6 height 6
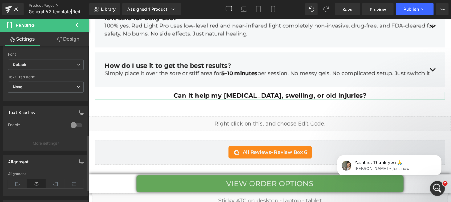
scroll to position [246, 0]
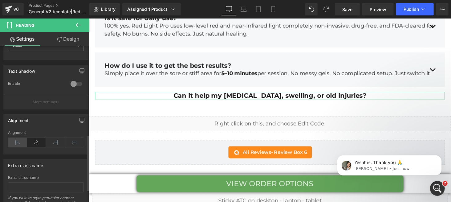
click at [18, 144] on icon at bounding box center [17, 142] width 19 height 9
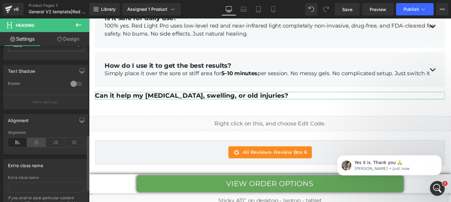
click at [35, 140] on icon at bounding box center [36, 142] width 19 height 9
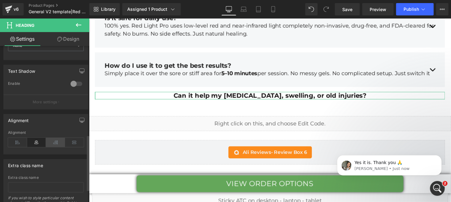
click at [55, 140] on icon at bounding box center [55, 142] width 19 height 9
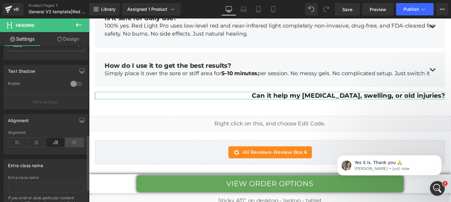
click at [68, 140] on icon at bounding box center [74, 142] width 19 height 9
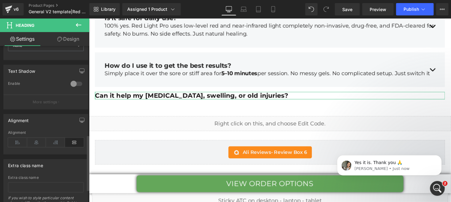
click at [69, 140] on icon at bounding box center [74, 142] width 19 height 9
click at [20, 144] on icon at bounding box center [17, 142] width 19 height 9
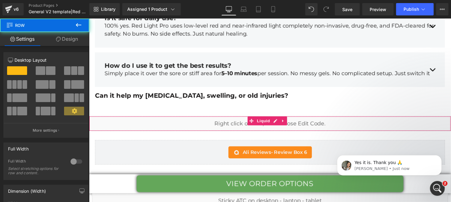
scroll to position [2177, 0]
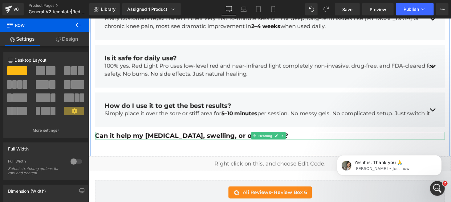
click at [95, 135] on div at bounding box center [96, 139] width 2 height 8
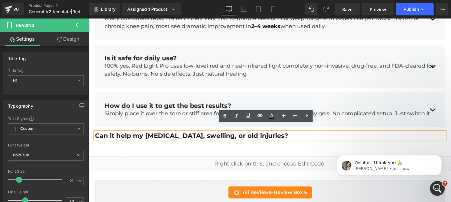
click at [96, 135] on h1 "Can it help my [MEDICAL_DATA], swelling, or old injuries?" at bounding box center [275, 139] width 360 height 8
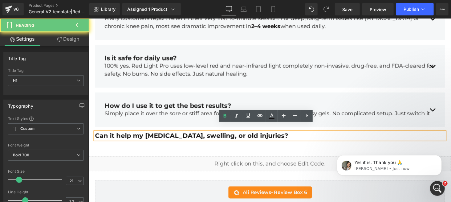
click at [95, 135] on h1 "Can it help my [MEDICAL_DATA], swelling, or old injuries?" at bounding box center [275, 139] width 360 height 8
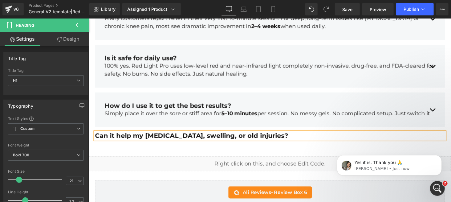
click at [289, 140] on div "Frequently Asked Questions Heading Row Does Red Light Advanced really work, or …" at bounding box center [275, 26] width 370 height 267
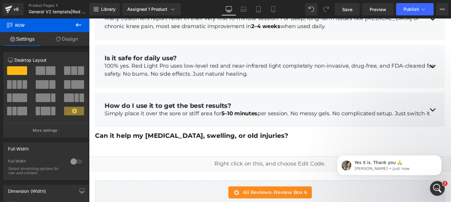
click at [78, 24] on icon at bounding box center [78, 24] width 7 height 7
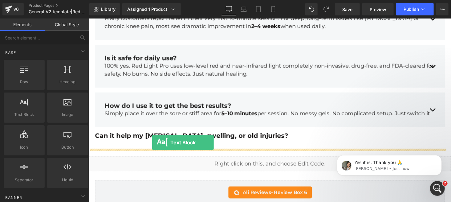
drag, startPoint x: 117, startPoint y: 131, endPoint x: 154, endPoint y: 146, distance: 39.9
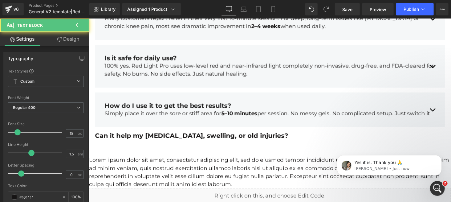
scroll to position [2218, 0]
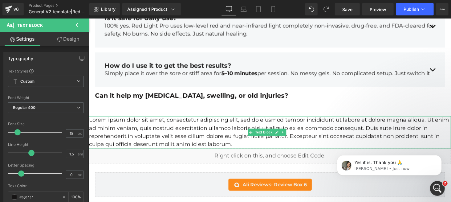
click at [91, 119] on p "Lorem ipsum dolor sit amet, consectetur adipiscing elit, sed do eiusmod tempor …" at bounding box center [275, 135] width 373 height 33
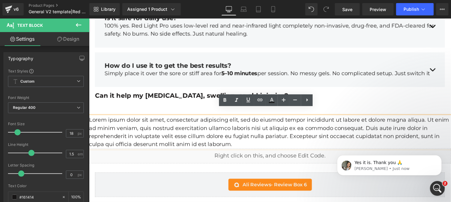
click at [90, 119] on p "Lorem ipsum dolor sit amet, consectetur adipiscing elit, sed do eiusmod tempor …" at bounding box center [275, 135] width 373 height 33
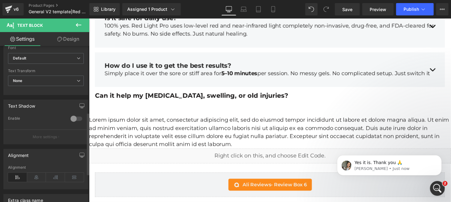
scroll to position [234, 0]
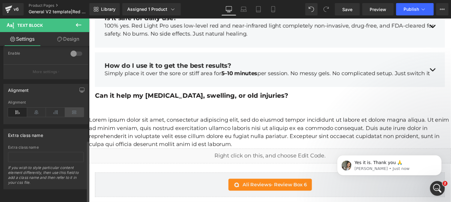
click at [67, 108] on icon at bounding box center [74, 112] width 19 height 9
click at [73, 108] on icon at bounding box center [74, 112] width 19 height 9
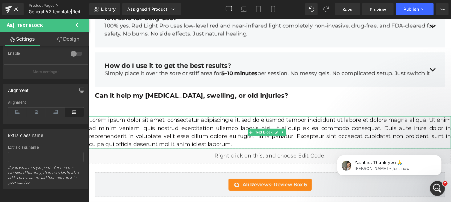
click at [106, 119] on p "Lorem ipsum dolor sit amet, consectetur adipiscing elit, sed do eiusmod tempor …" at bounding box center [275, 135] width 373 height 33
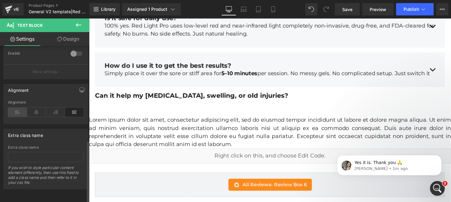
click at [20, 108] on icon at bounding box center [17, 112] width 19 height 9
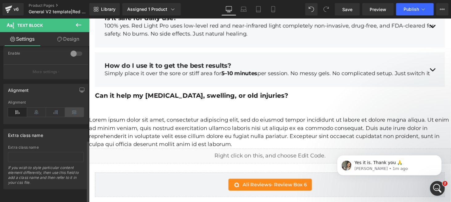
click at [75, 108] on icon at bounding box center [74, 112] width 19 height 9
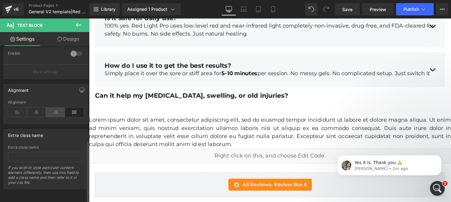
click at [57, 108] on icon at bounding box center [55, 112] width 19 height 9
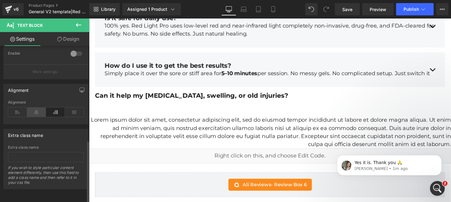
click at [35, 108] on icon at bounding box center [36, 112] width 19 height 9
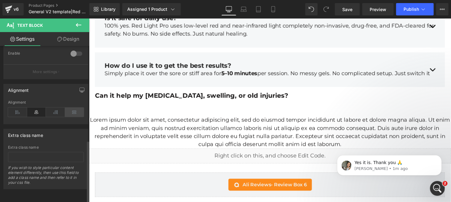
click at [73, 108] on icon at bounding box center [74, 112] width 19 height 9
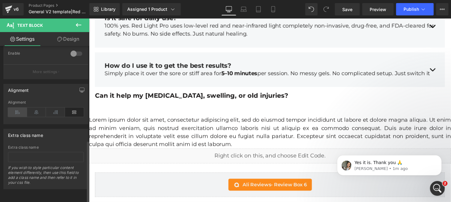
click at [21, 108] on icon at bounding box center [17, 112] width 19 height 9
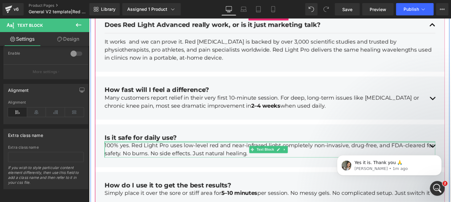
scroll to position [2054, 0]
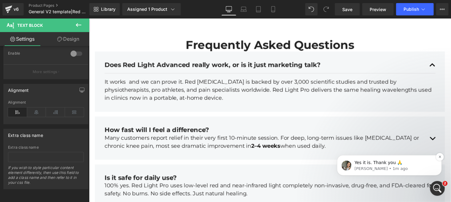
click at [374, 163] on p "Yes it is. Thank you 🙏" at bounding box center [393, 162] width 79 height 6
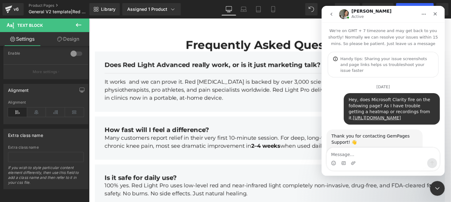
scroll to position [690, 0]
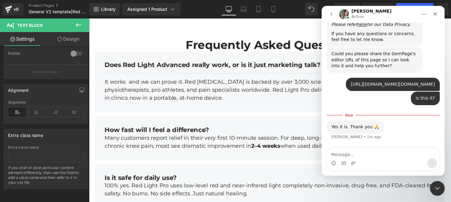
click at [373, 82] on link "[URL][DOMAIN_NAME][DOMAIN_NAME]" at bounding box center [393, 84] width 84 height 5
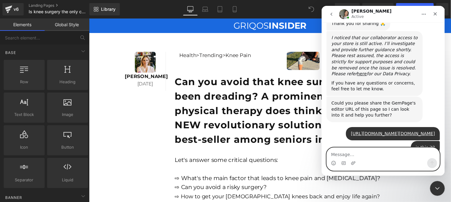
scroll to position [680, 0]
